Goal: Information Seeking & Learning: Learn about a topic

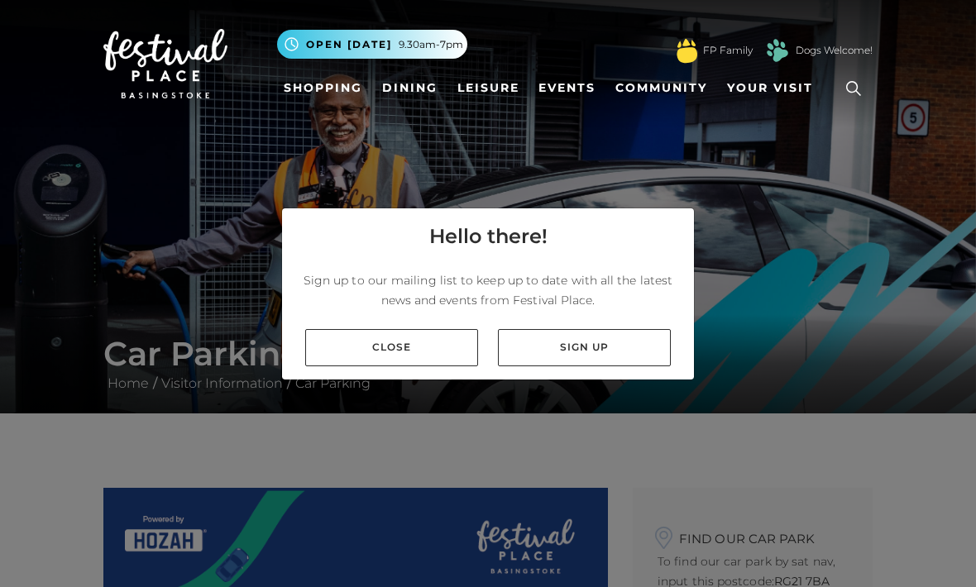
click at [433, 366] on link "Close" at bounding box center [391, 347] width 173 height 37
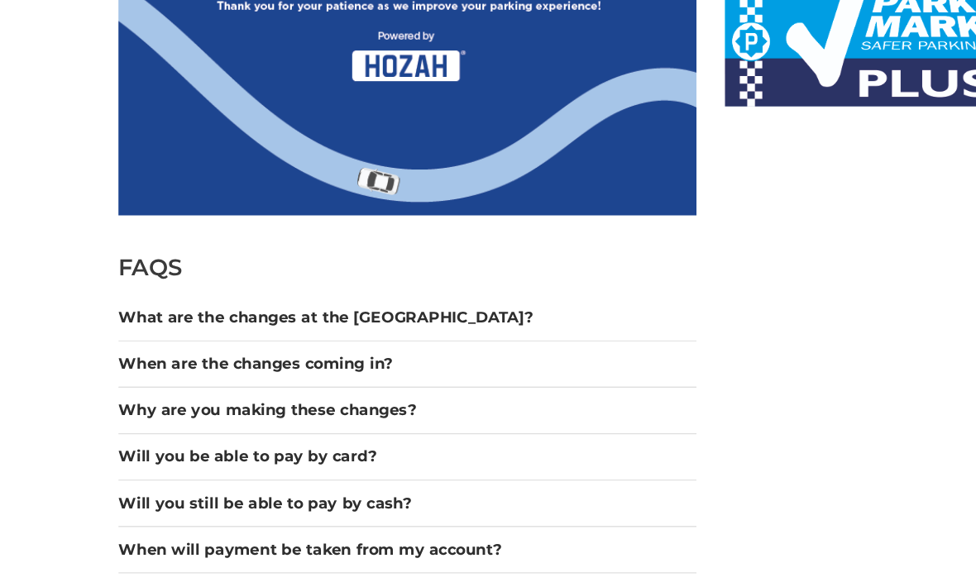
scroll to position [1118, 0]
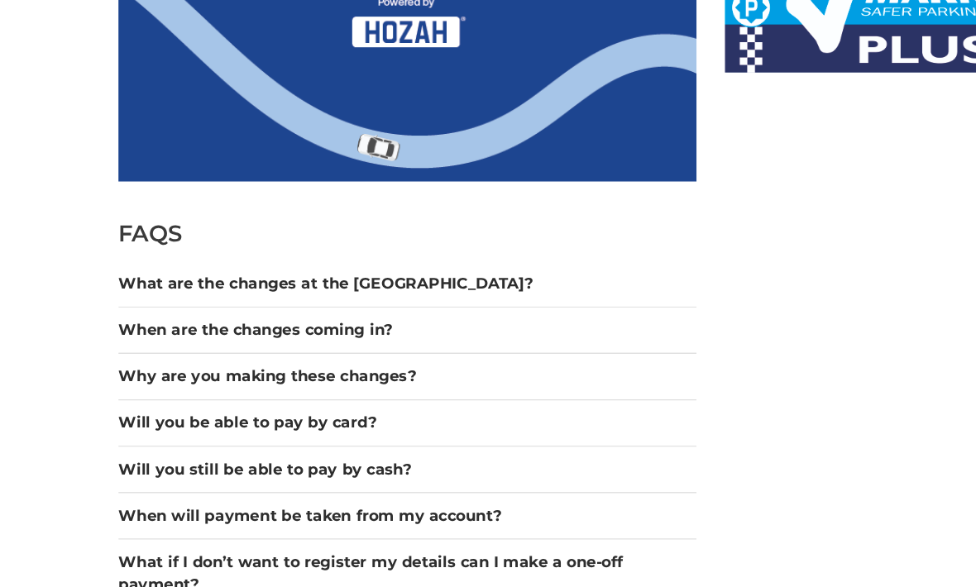
click at [349, 347] on button "Why are you making these changes?" at bounding box center [355, 357] width 505 height 20
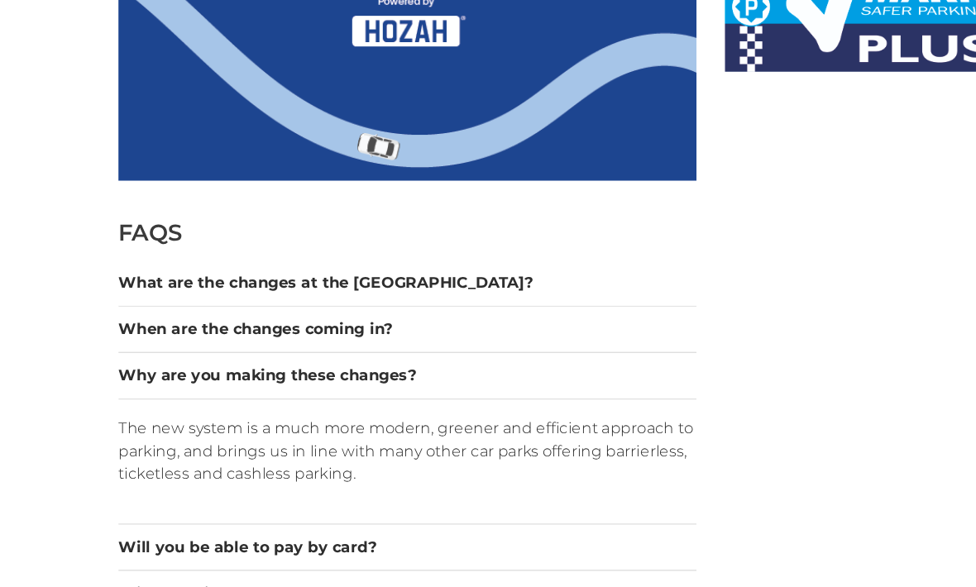
click at [312, 346] on button "Why are you making these changes?" at bounding box center [355, 356] width 505 height 20
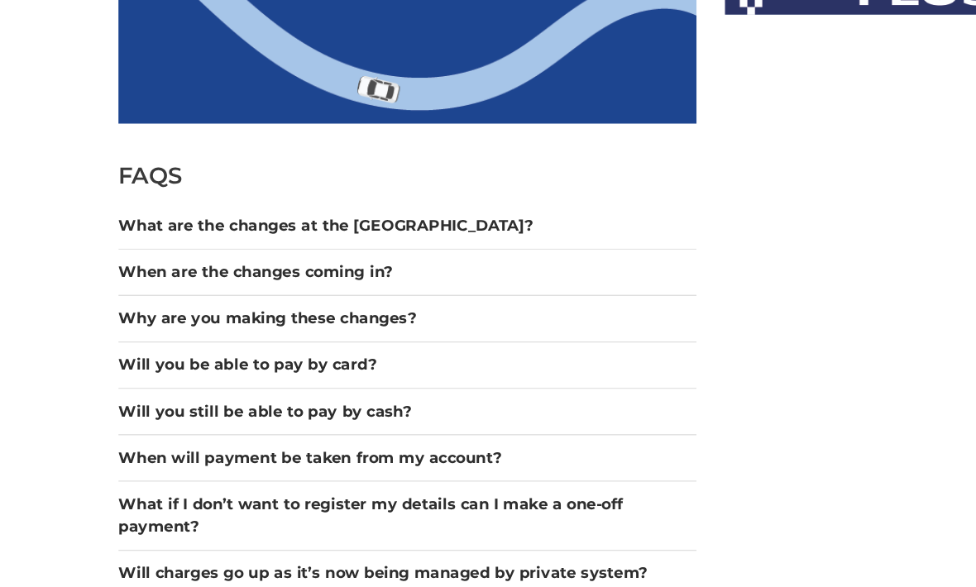
scroll to position [1171, 0]
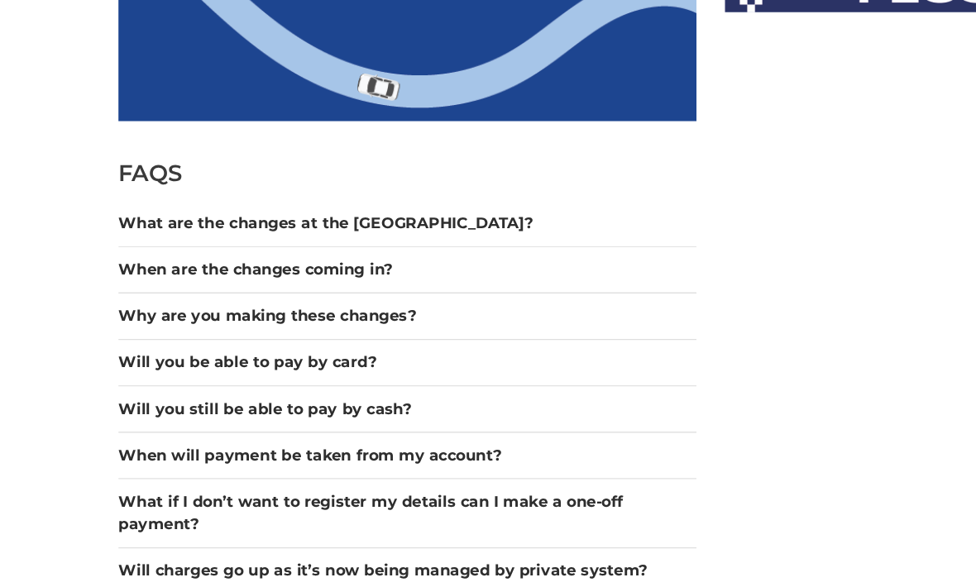
click at [332, 375] on button "Will you still be able to pay by cash?" at bounding box center [355, 385] width 505 height 20
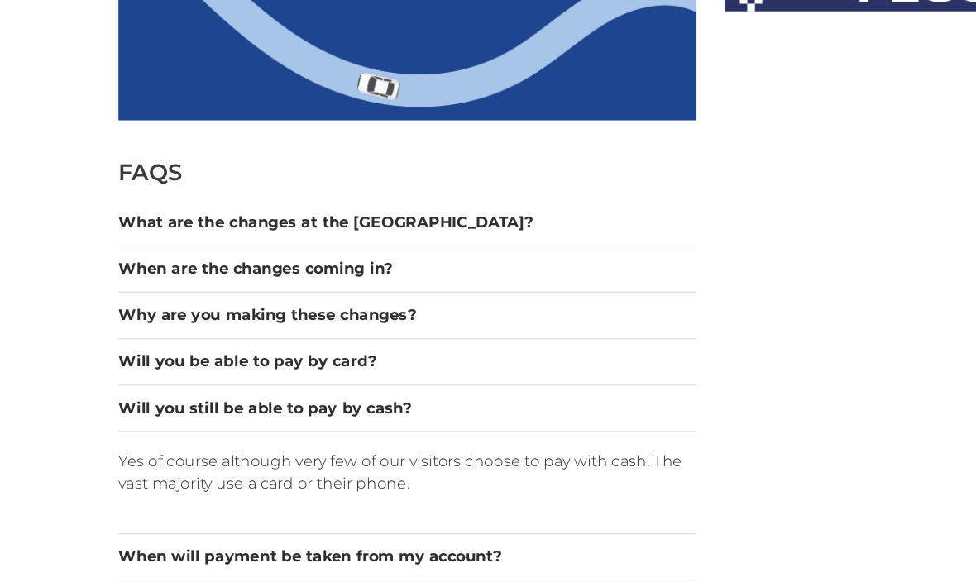
click at [299, 374] on button "Will you still be able to pay by cash?" at bounding box center [355, 384] width 505 height 20
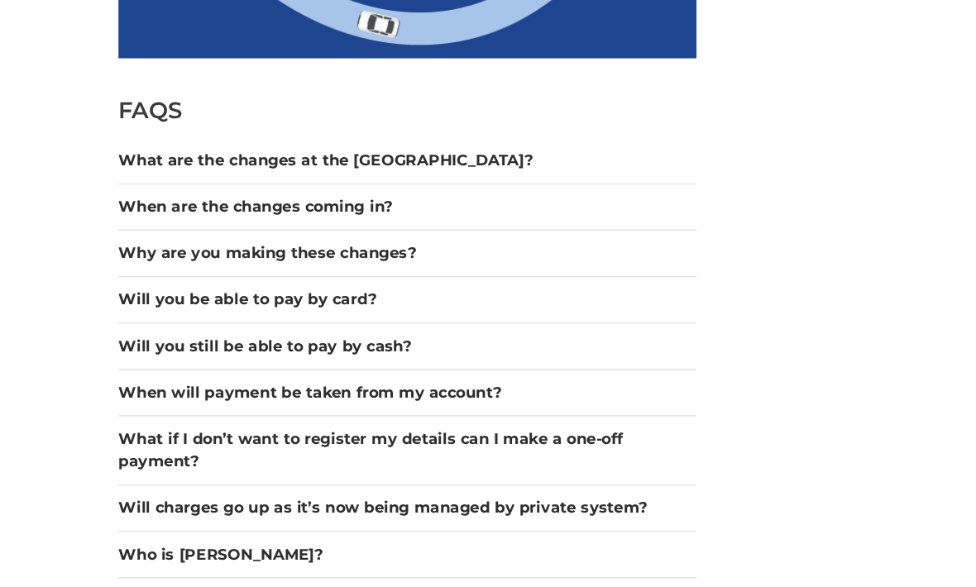
click at [356, 361] on button "When will payment be taken from my account?" at bounding box center [355, 371] width 505 height 20
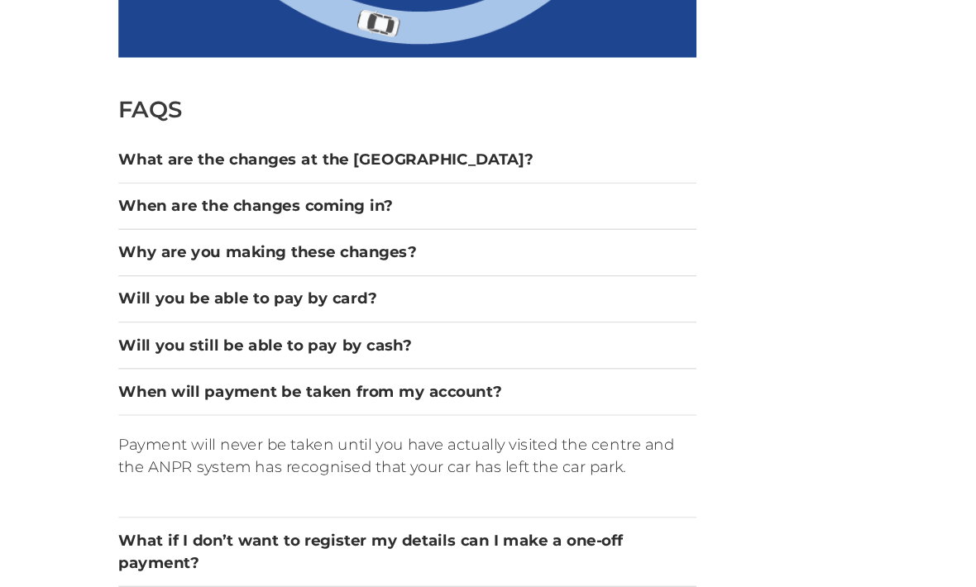
click at [379, 360] on button "When will payment be taken from my account?" at bounding box center [355, 370] width 505 height 20
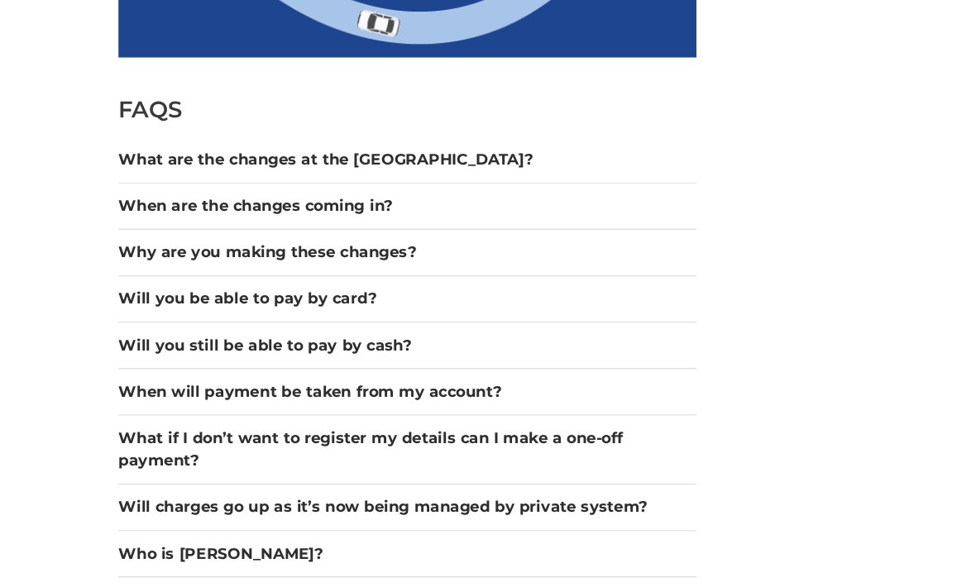
click at [441, 400] on button "What if I don’t want to register my details can I make a one-off payment?" at bounding box center [355, 420] width 505 height 40
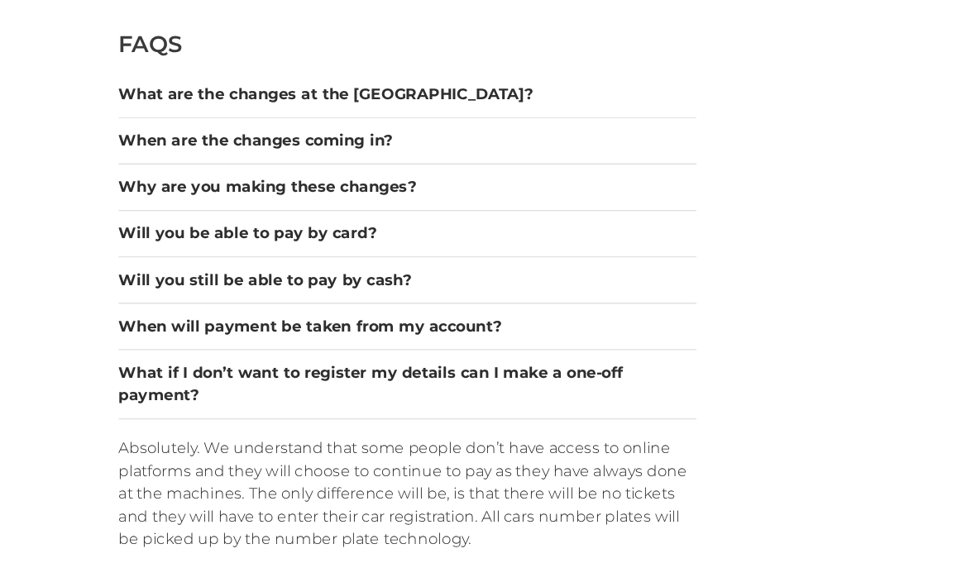
scroll to position [1285, 0]
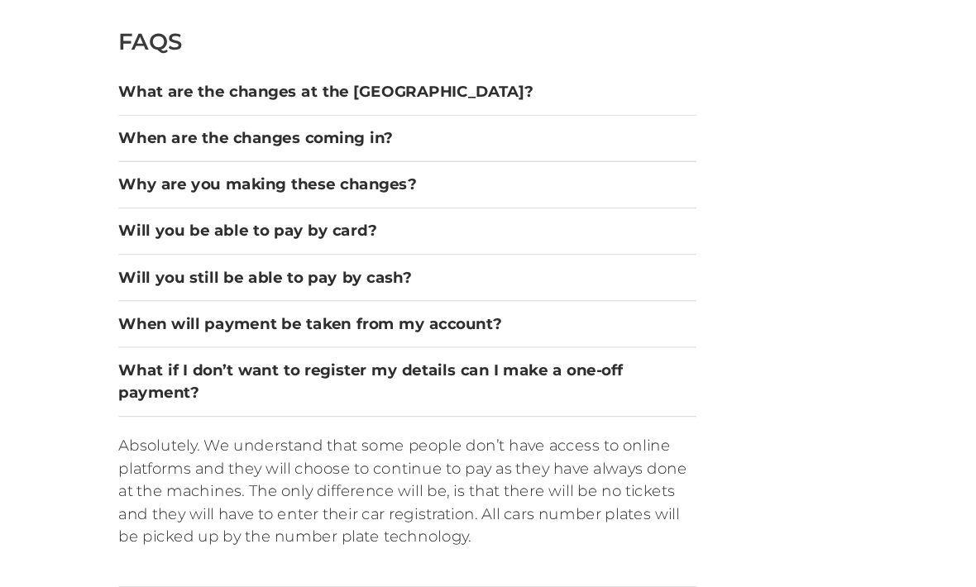
click at [334, 98] on button "What are the changes at the [GEOGRAPHIC_DATA]?" at bounding box center [355, 108] width 505 height 20
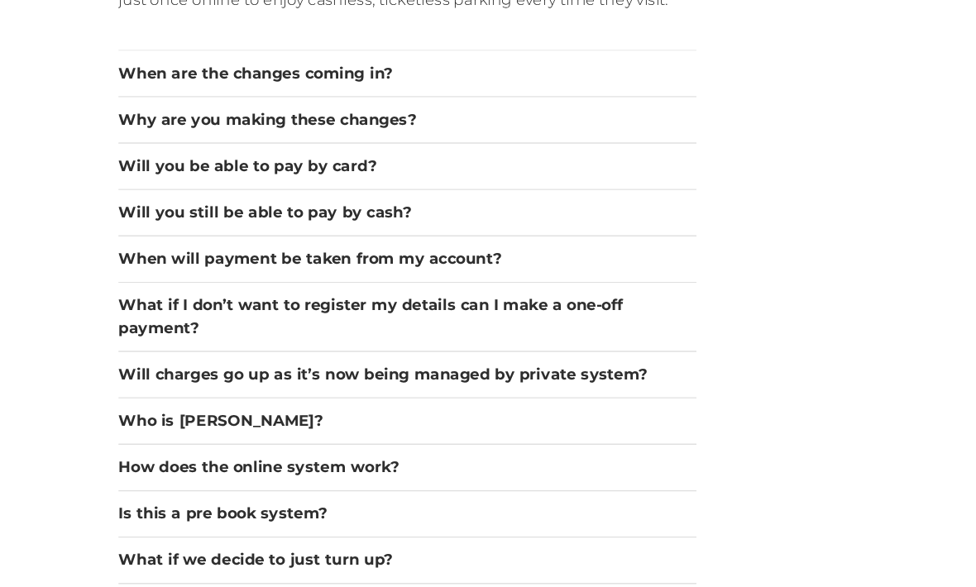
scroll to position [1585, 0]
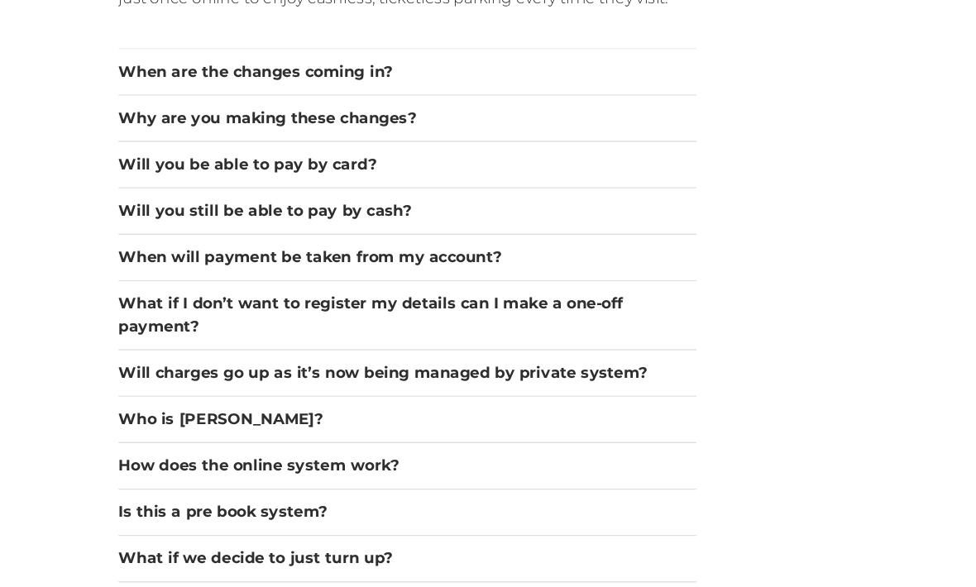
click at [488, 343] on button "Will charges go up as it’s now being managed by private system?" at bounding box center [355, 353] width 505 height 20
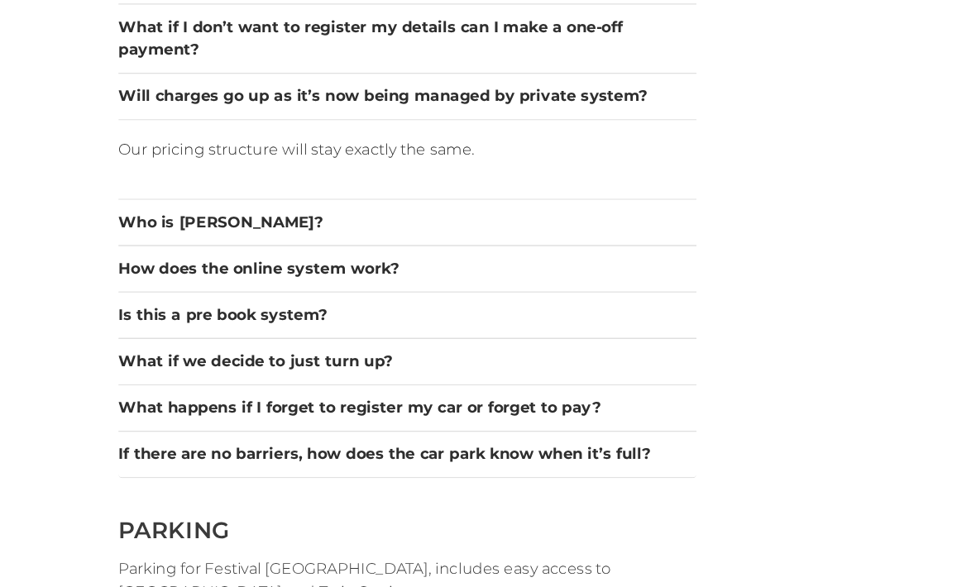
click at [184, 212] on button "Who is [PERSON_NAME]?" at bounding box center [355, 222] width 505 height 20
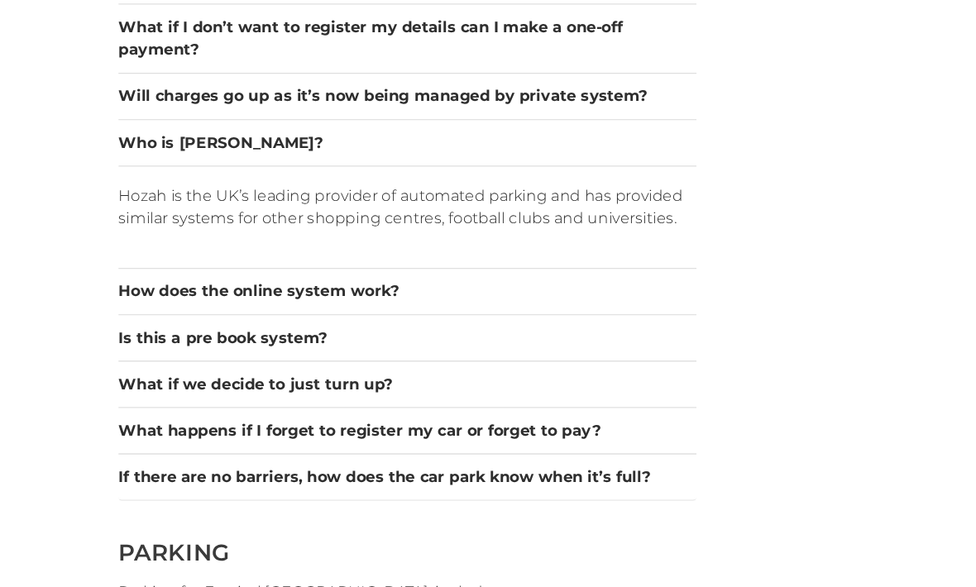
click at [318, 272] on button "How does the online system work?" at bounding box center [355, 282] width 505 height 20
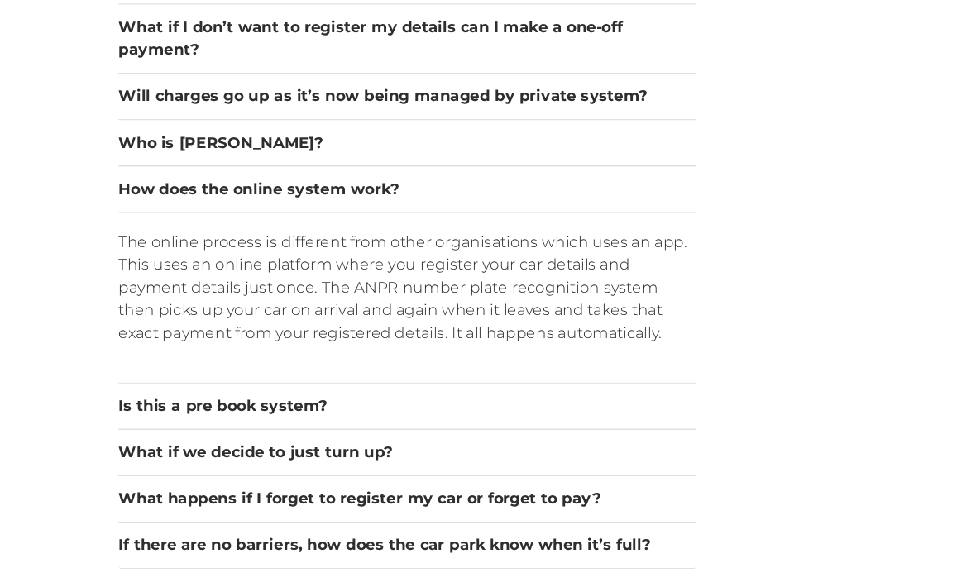
click at [314, 413] on button "What if we decide to just turn up?" at bounding box center [355, 423] width 505 height 20
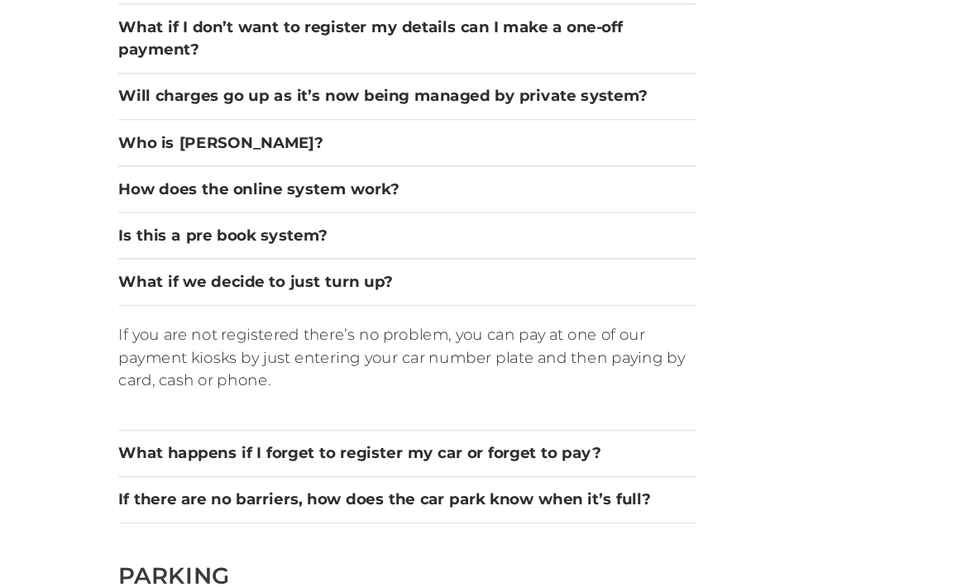
click at [425, 414] on button "What happens if I forget to register my car or forget to pay?" at bounding box center [355, 424] width 505 height 20
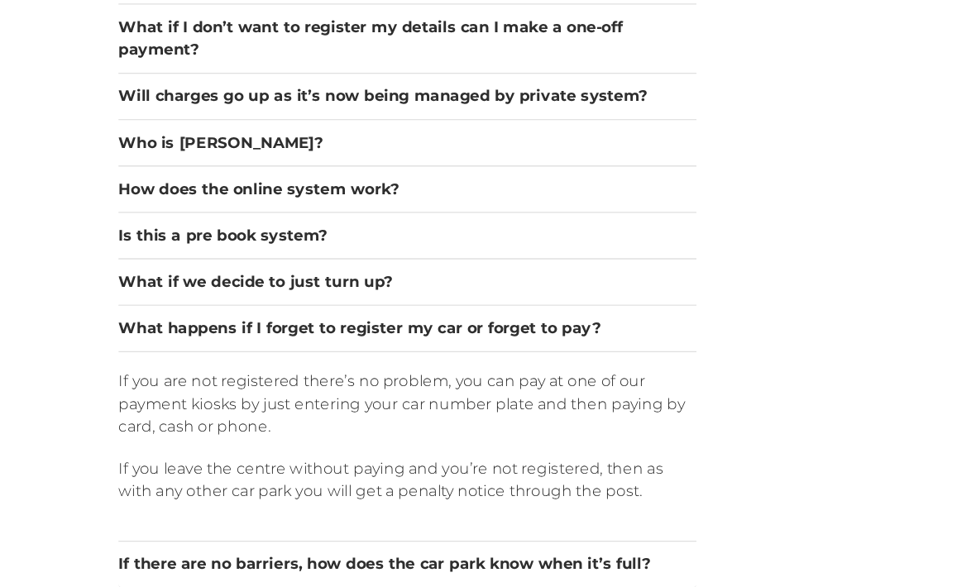
click at [414, 304] on div "What happens if I forget to register my car or forget to pay?" at bounding box center [355, 314] width 505 height 41
click at [390, 304] on button "What happens if I forget to register my car or forget to pay?" at bounding box center [355, 314] width 505 height 20
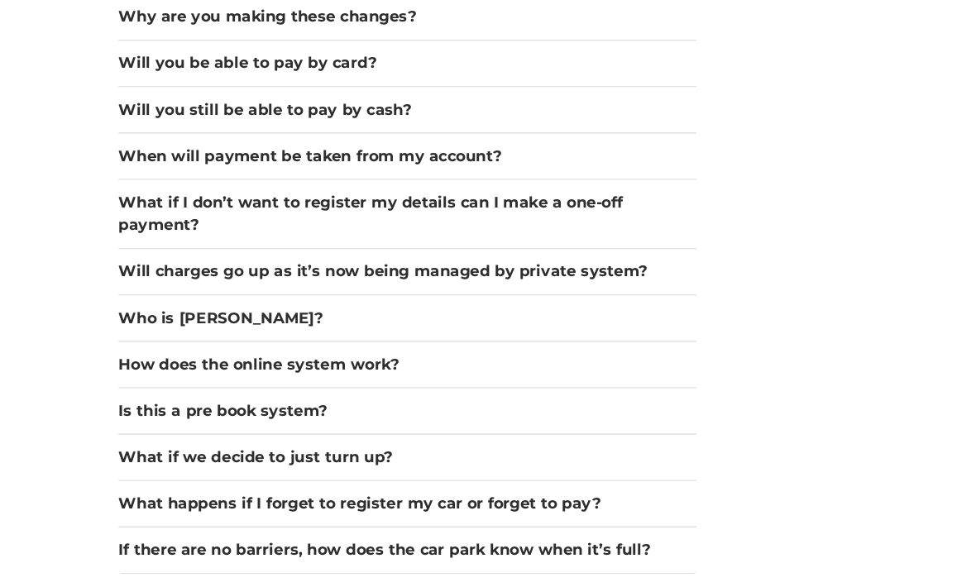
scroll to position [1459, 0]
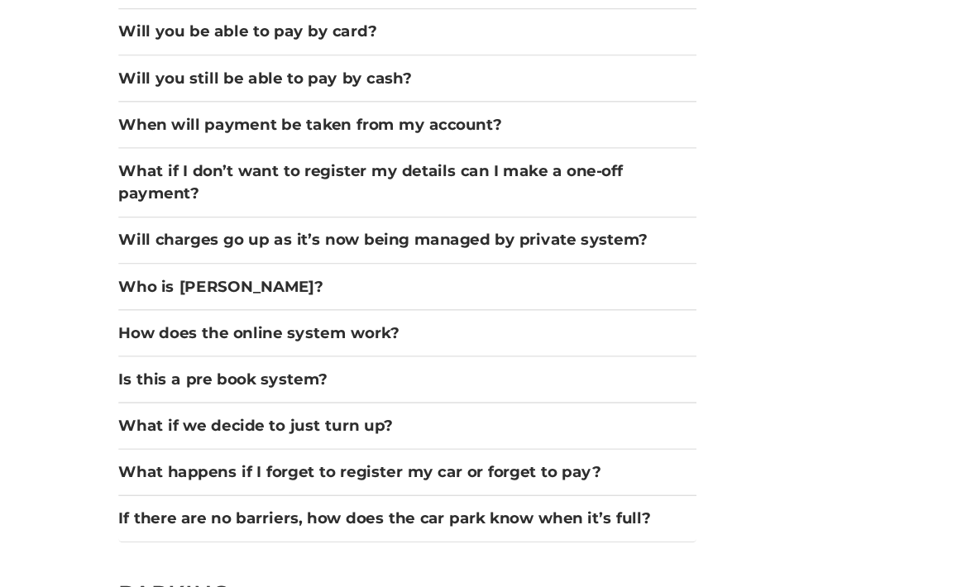
click at [335, 390] on button "What if we decide to just turn up?" at bounding box center [355, 400] width 505 height 20
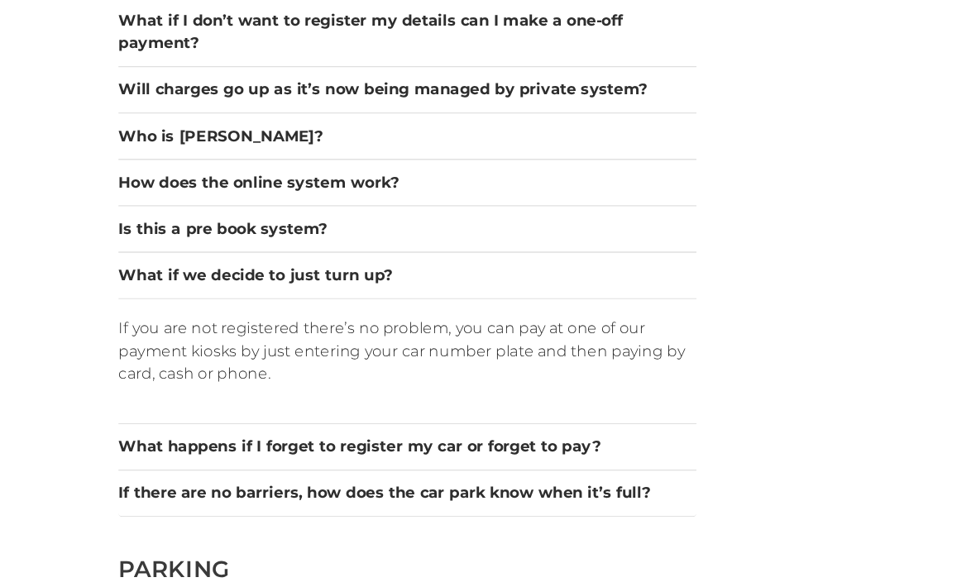
scroll to position [1605, 0]
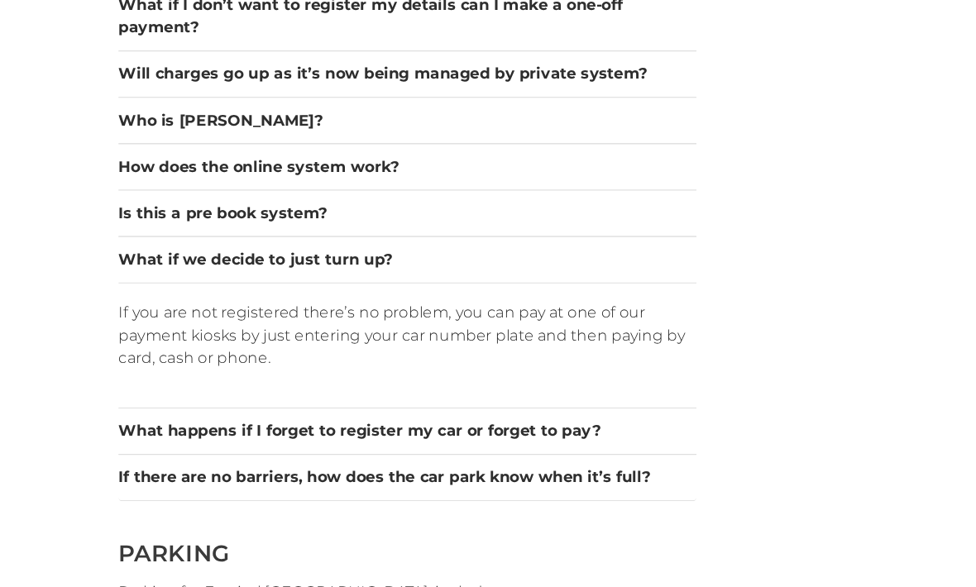
click at [470, 394] on button "What happens if I forget to register my car or forget to pay?" at bounding box center [355, 404] width 505 height 20
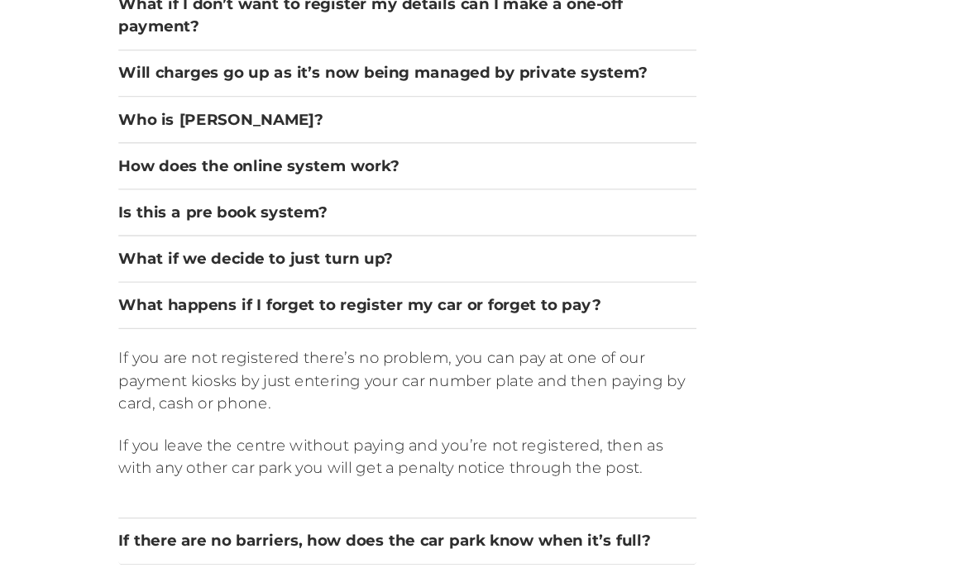
click at [489, 490] on button "If there are no barriers, how does the car park know when it’s full?" at bounding box center [355, 500] width 505 height 20
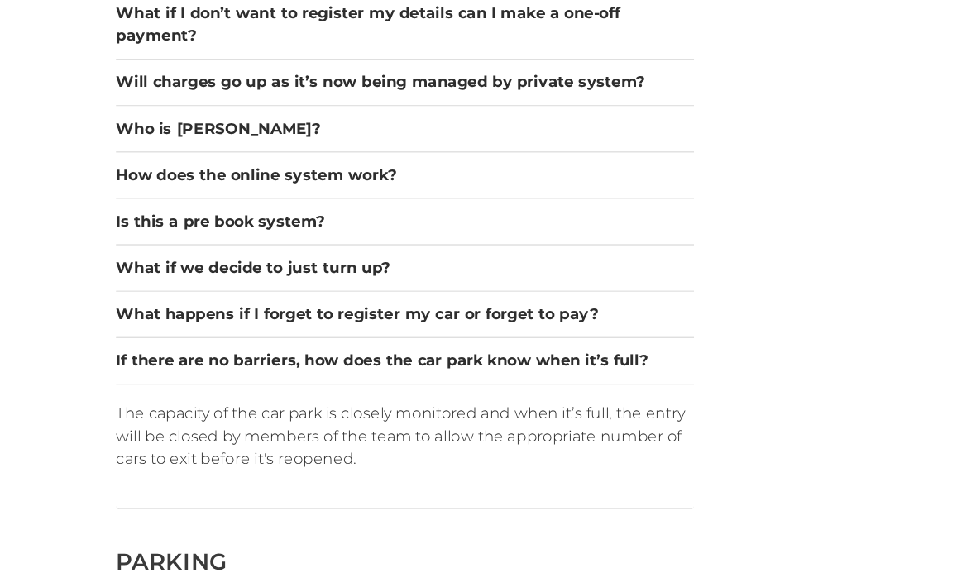
scroll to position [1613, 0]
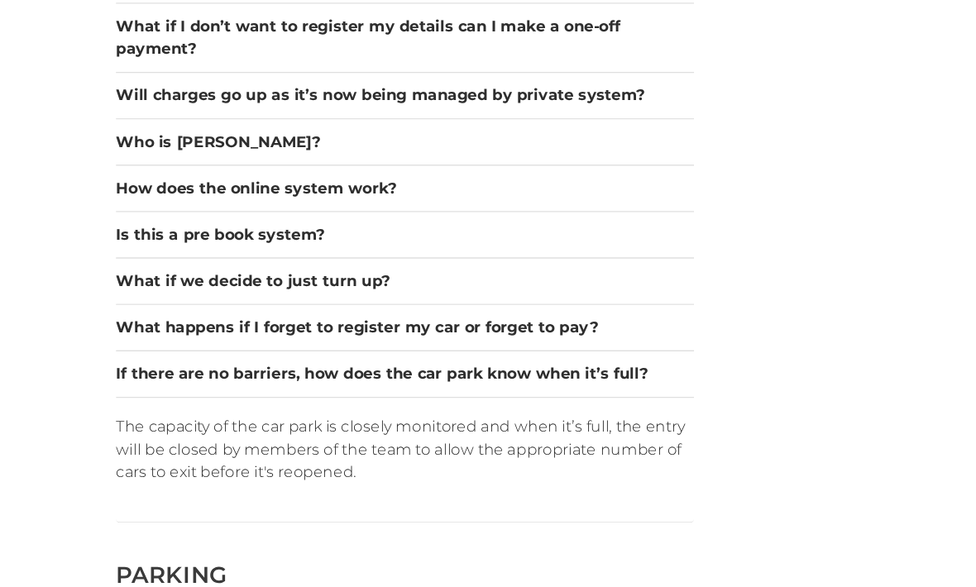
click at [270, 204] on button "Is this a pre book system?" at bounding box center [355, 205] width 505 height 20
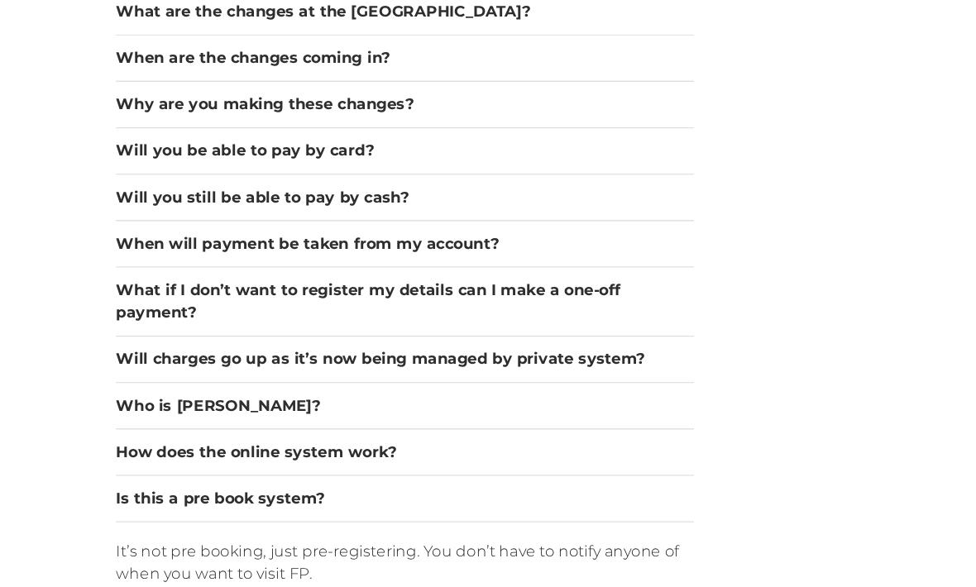
scroll to position [1369, 0]
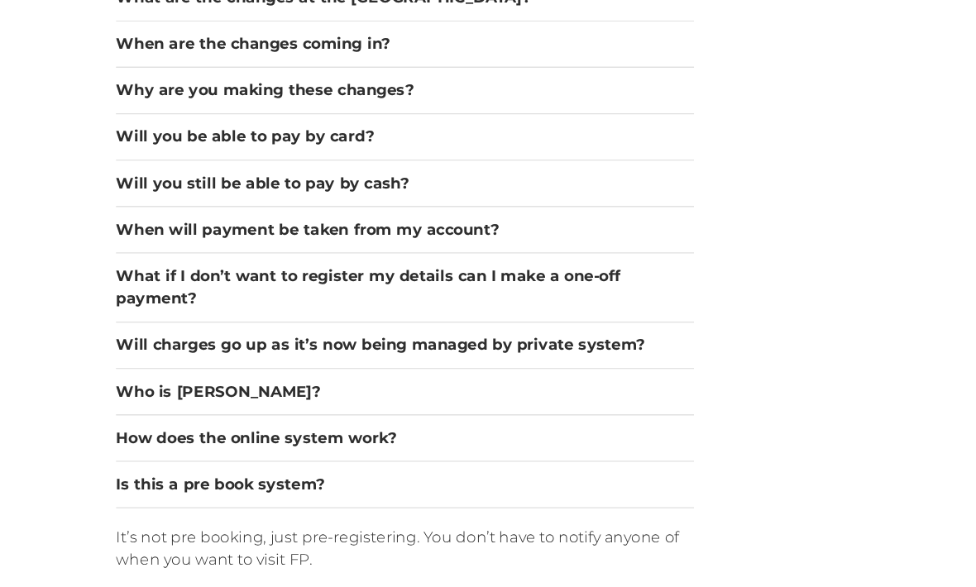
click at [188, 358] on button "Who is [PERSON_NAME]?" at bounding box center [355, 368] width 505 height 20
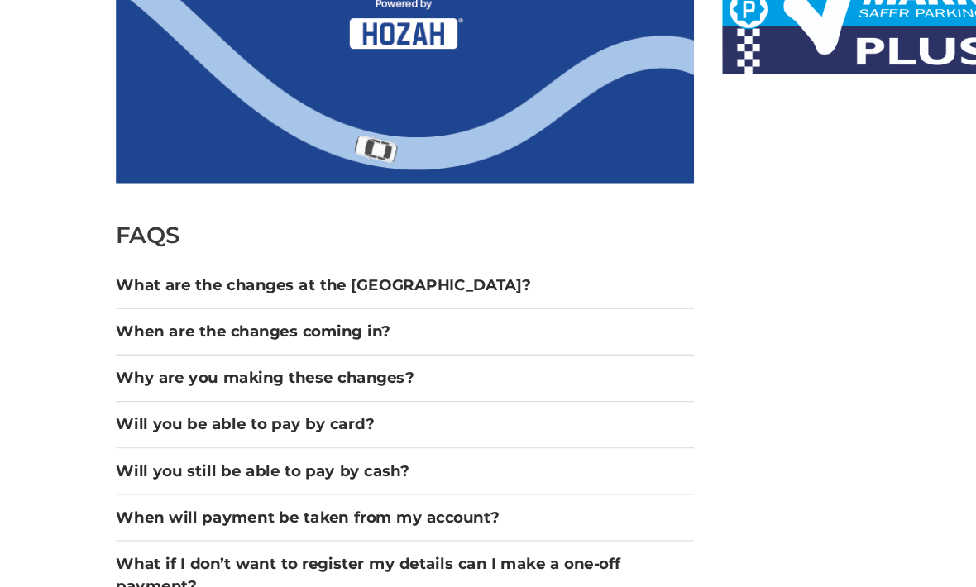
scroll to position [1142, 0]
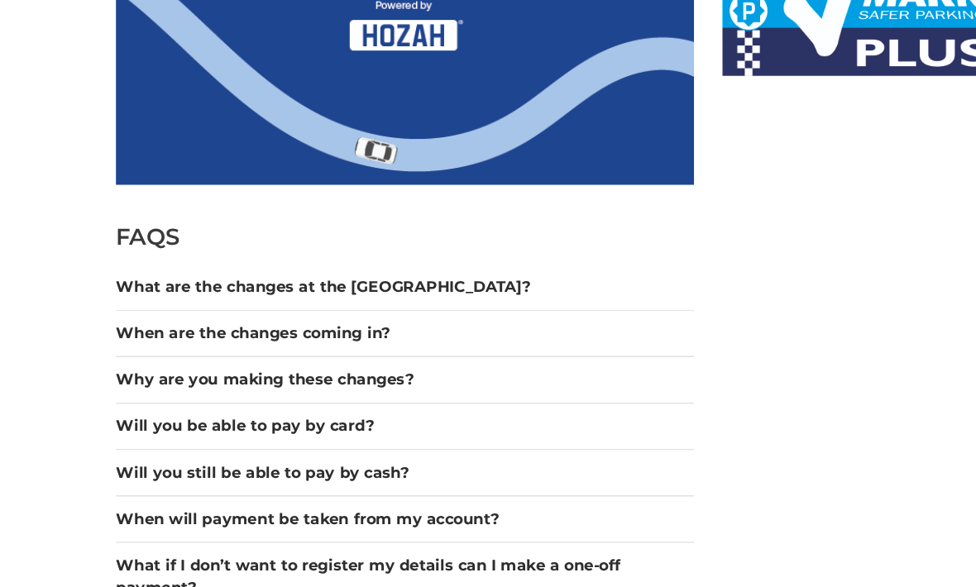
click at [335, 283] on button "When are the changes coming in?" at bounding box center [355, 291] width 505 height 20
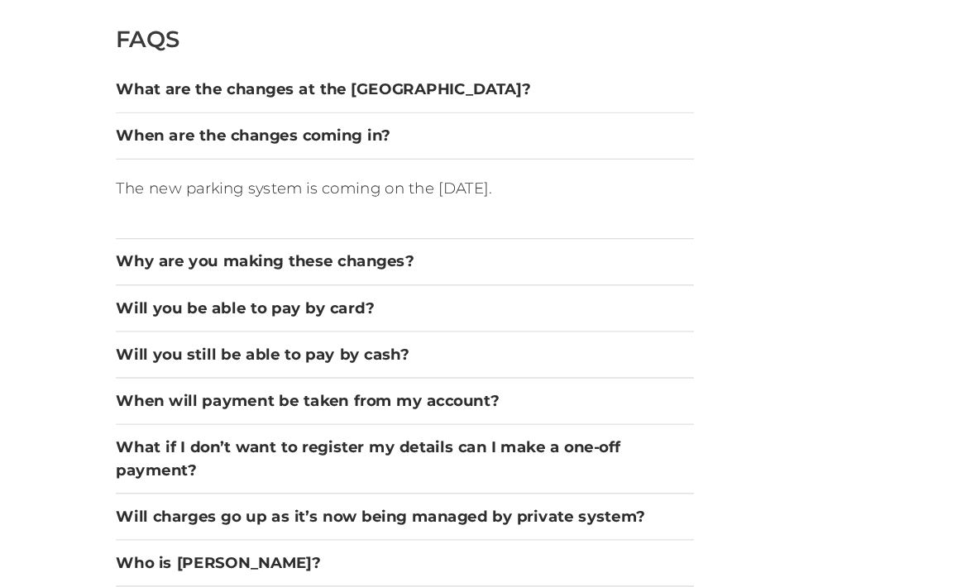
scroll to position [1324, 0]
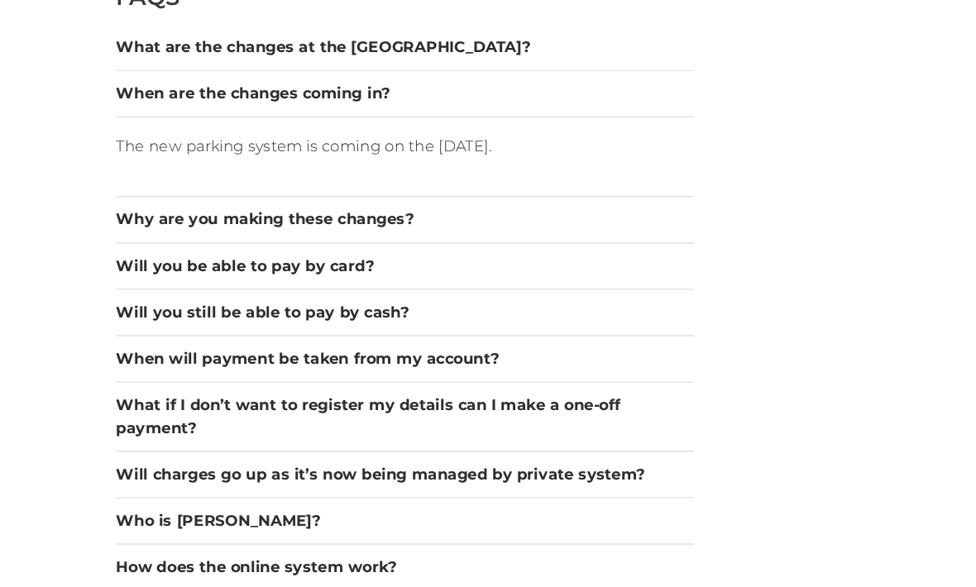
click at [314, 250] on button "Will you be able to pay by card?" at bounding box center [355, 260] width 505 height 20
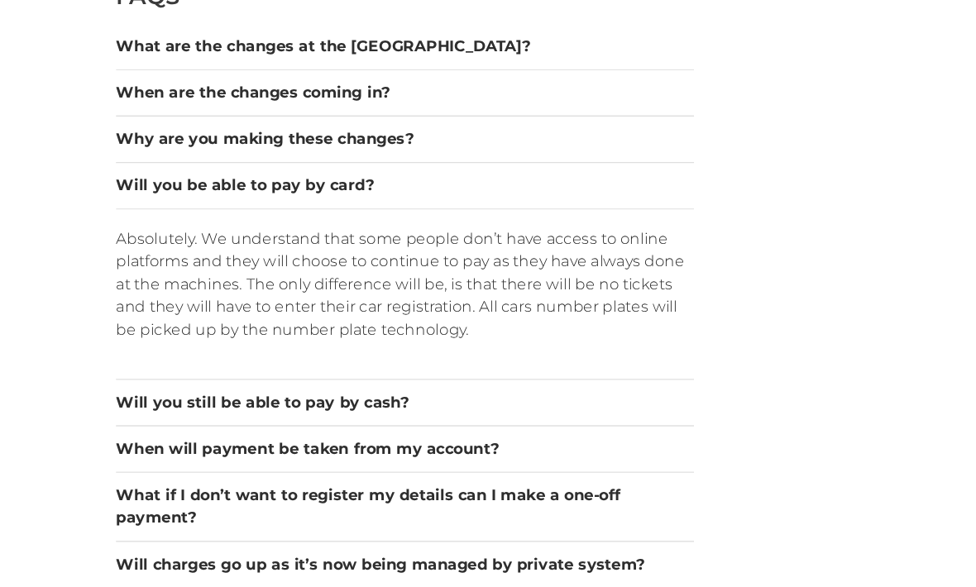
click at [309, 369] on button "Will you still be able to pay by cash?" at bounding box center [355, 379] width 505 height 20
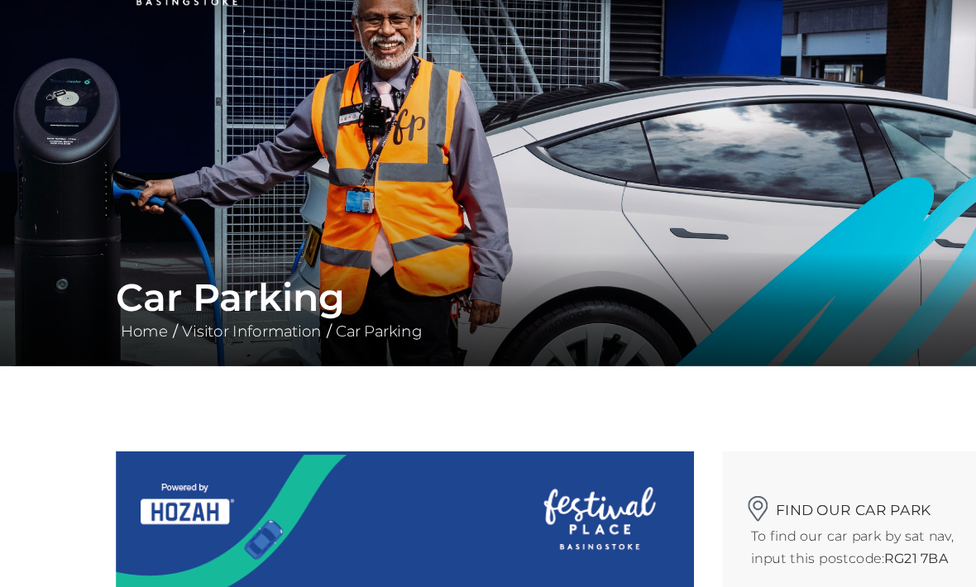
scroll to position [0, 0]
